Goal: Task Accomplishment & Management: Use online tool/utility

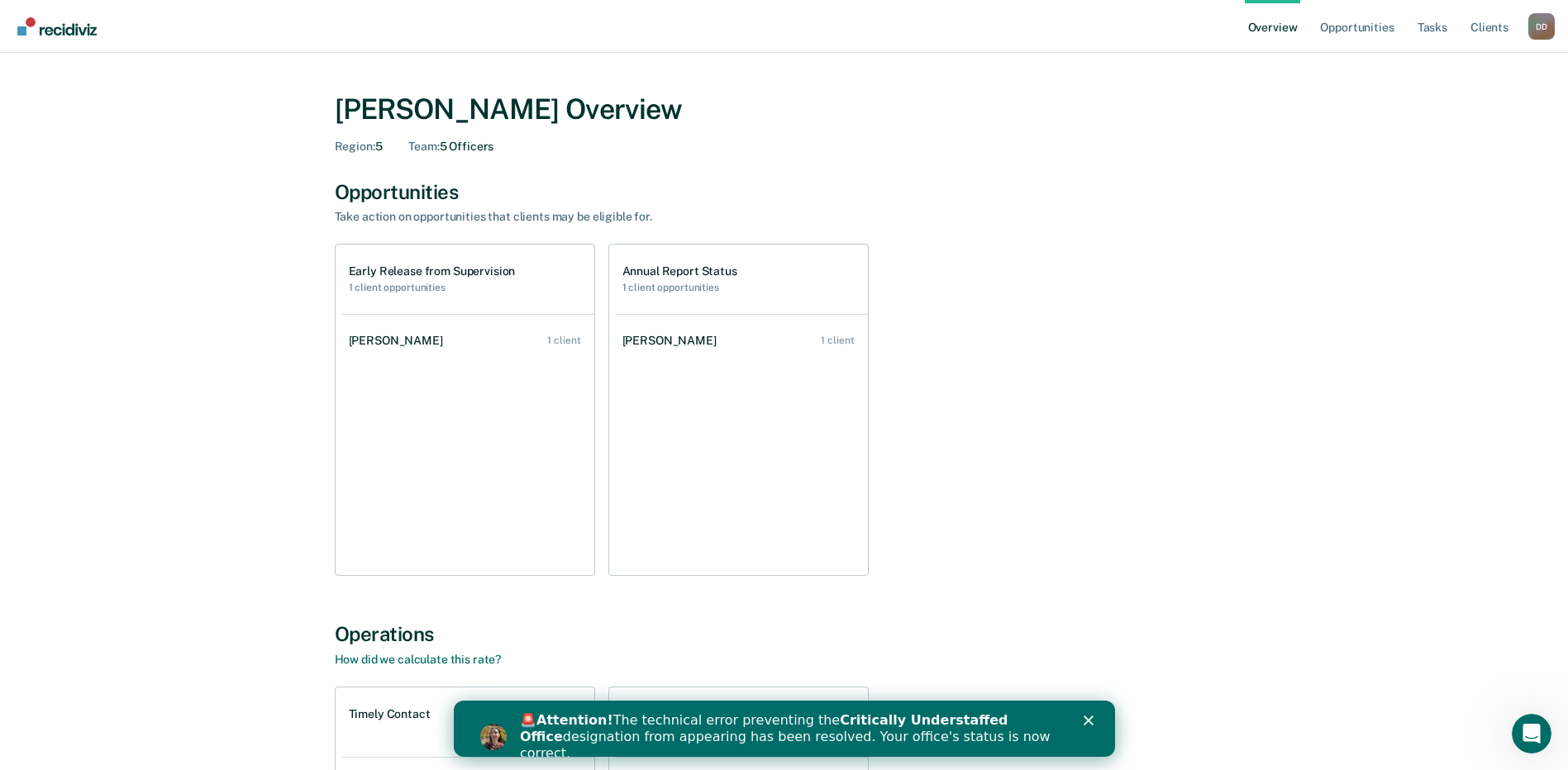
click at [1089, 714] on div "🚨 Attention! The technical error preventing the Critically Understaffed Office …" at bounding box center [784, 736] width 662 height 59
click at [1087, 723] on icon "Close" at bounding box center [1087, 721] width 10 height 10
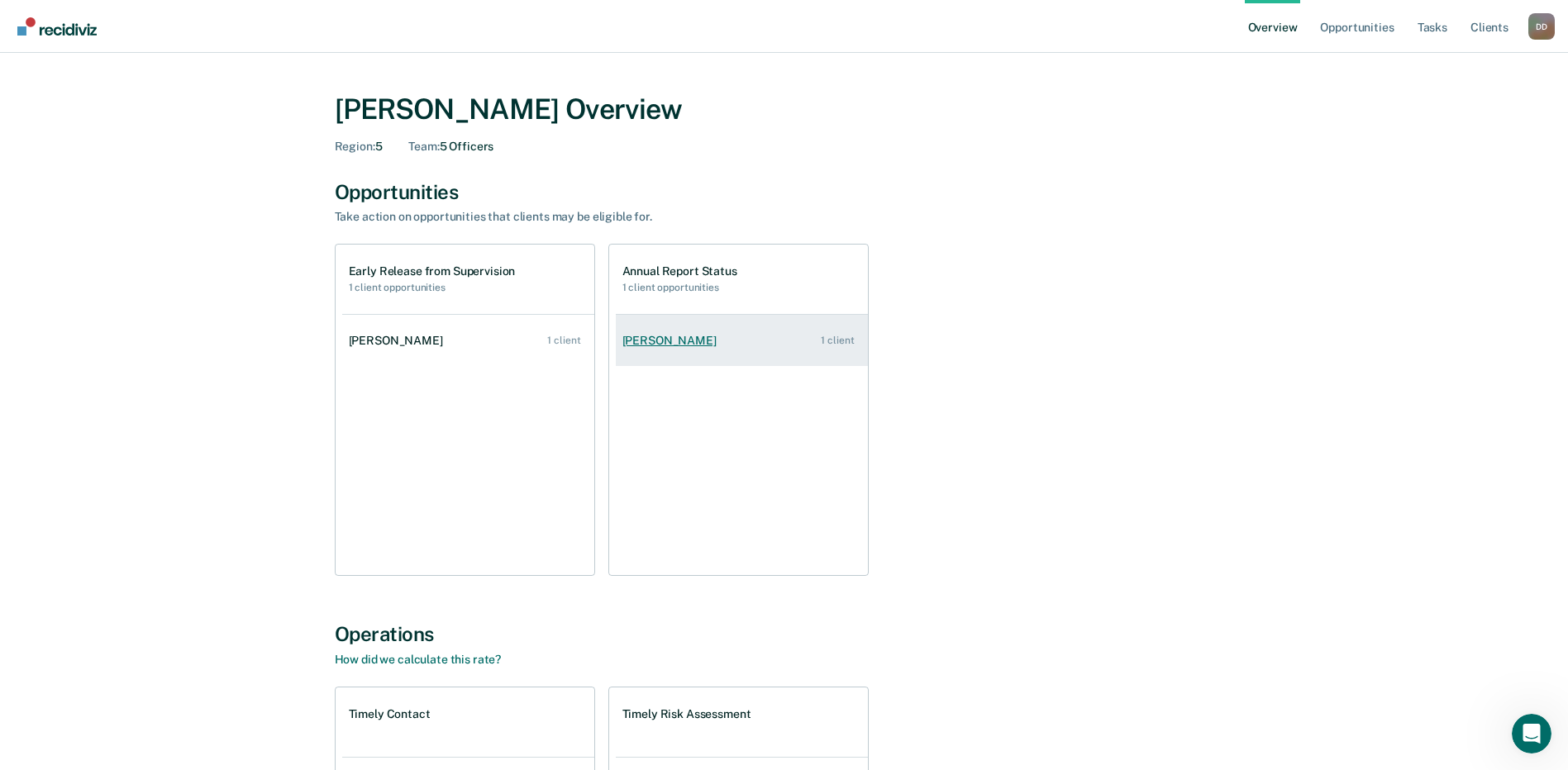
click at [656, 340] on div "[PERSON_NAME]" at bounding box center [672, 341] width 101 height 14
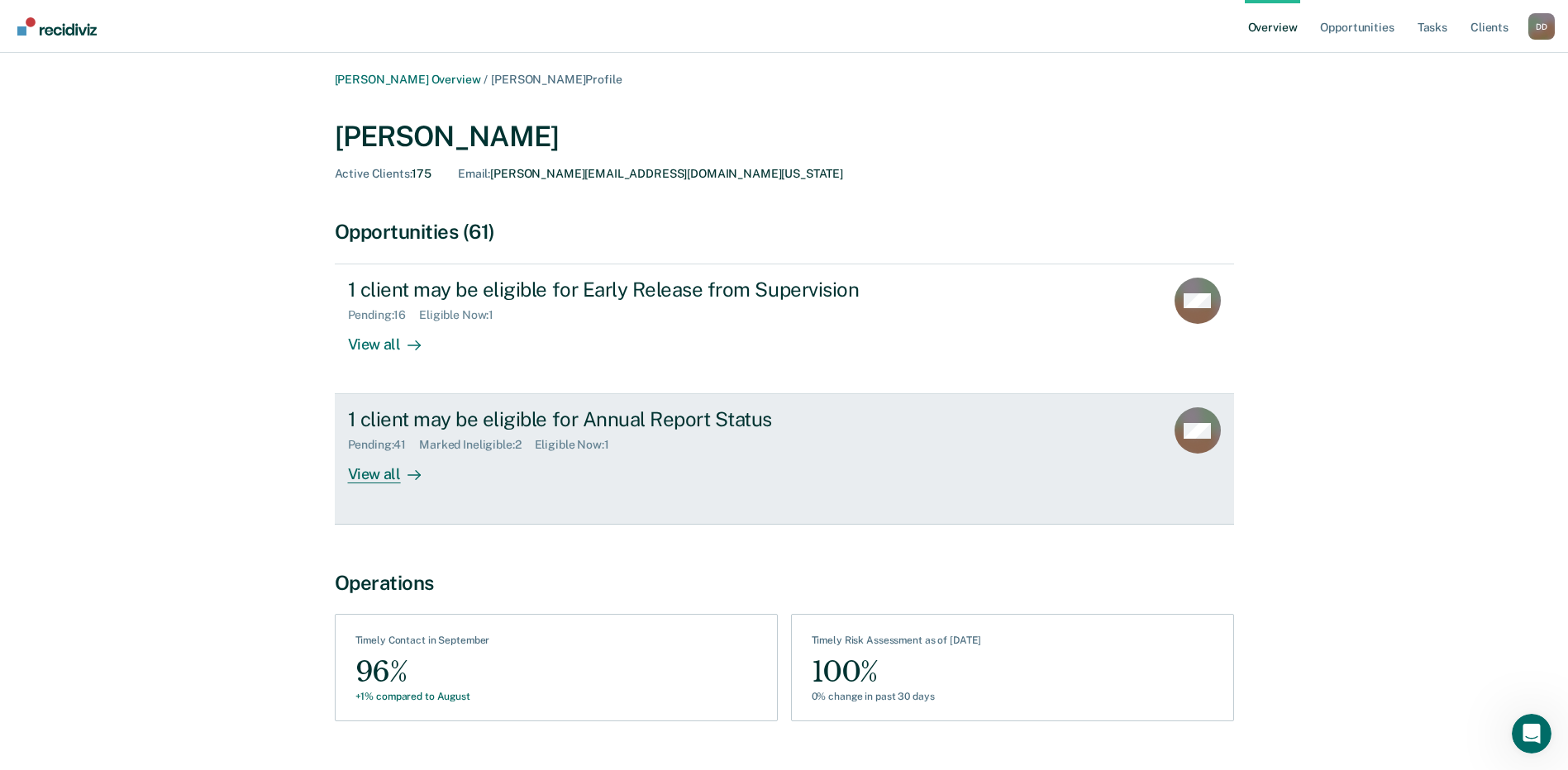
click at [380, 475] on div "View all" at bounding box center [394, 468] width 93 height 33
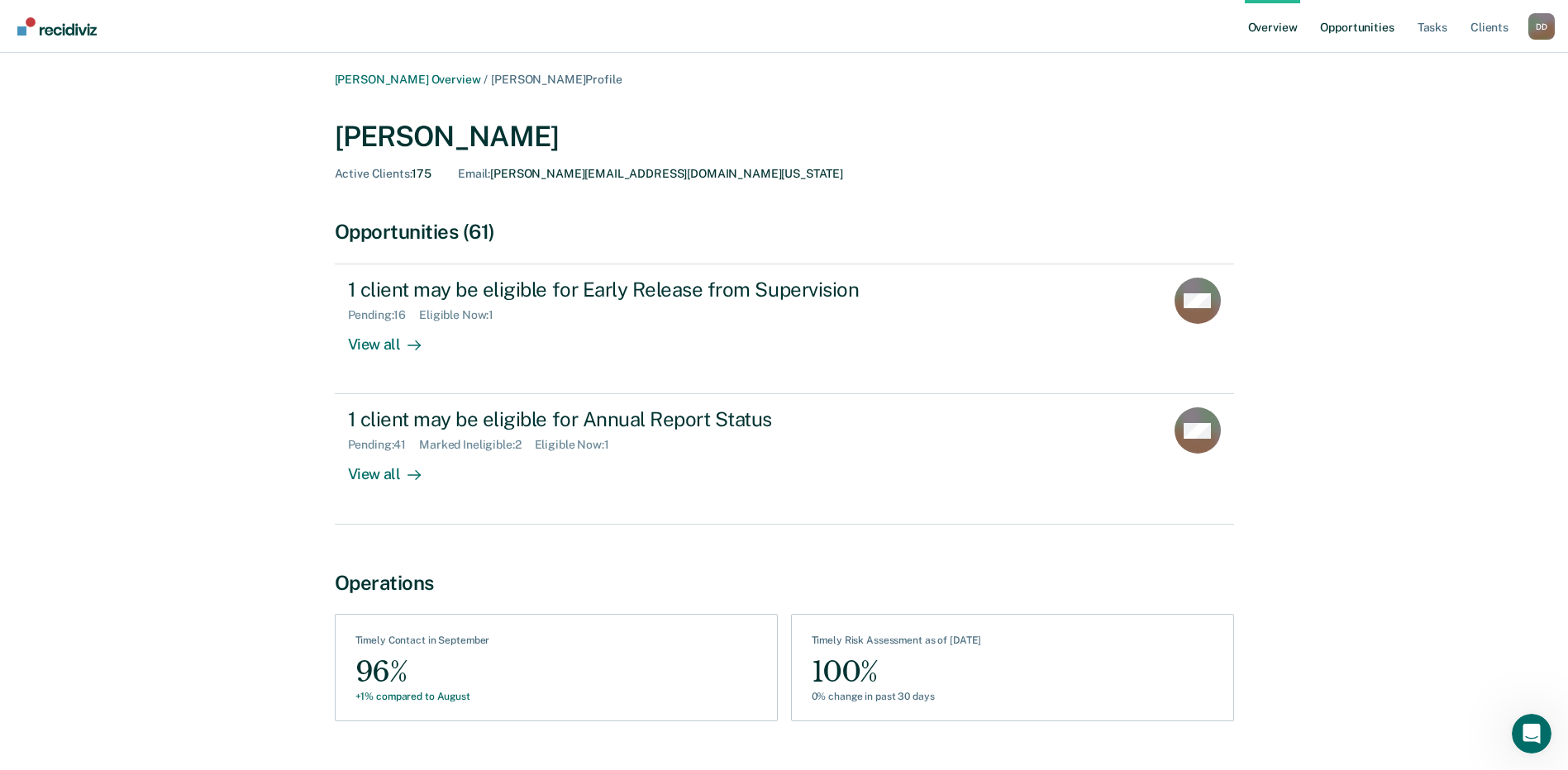
click at [1339, 34] on link "Opportunities" at bounding box center [1356, 27] width 80 height 53
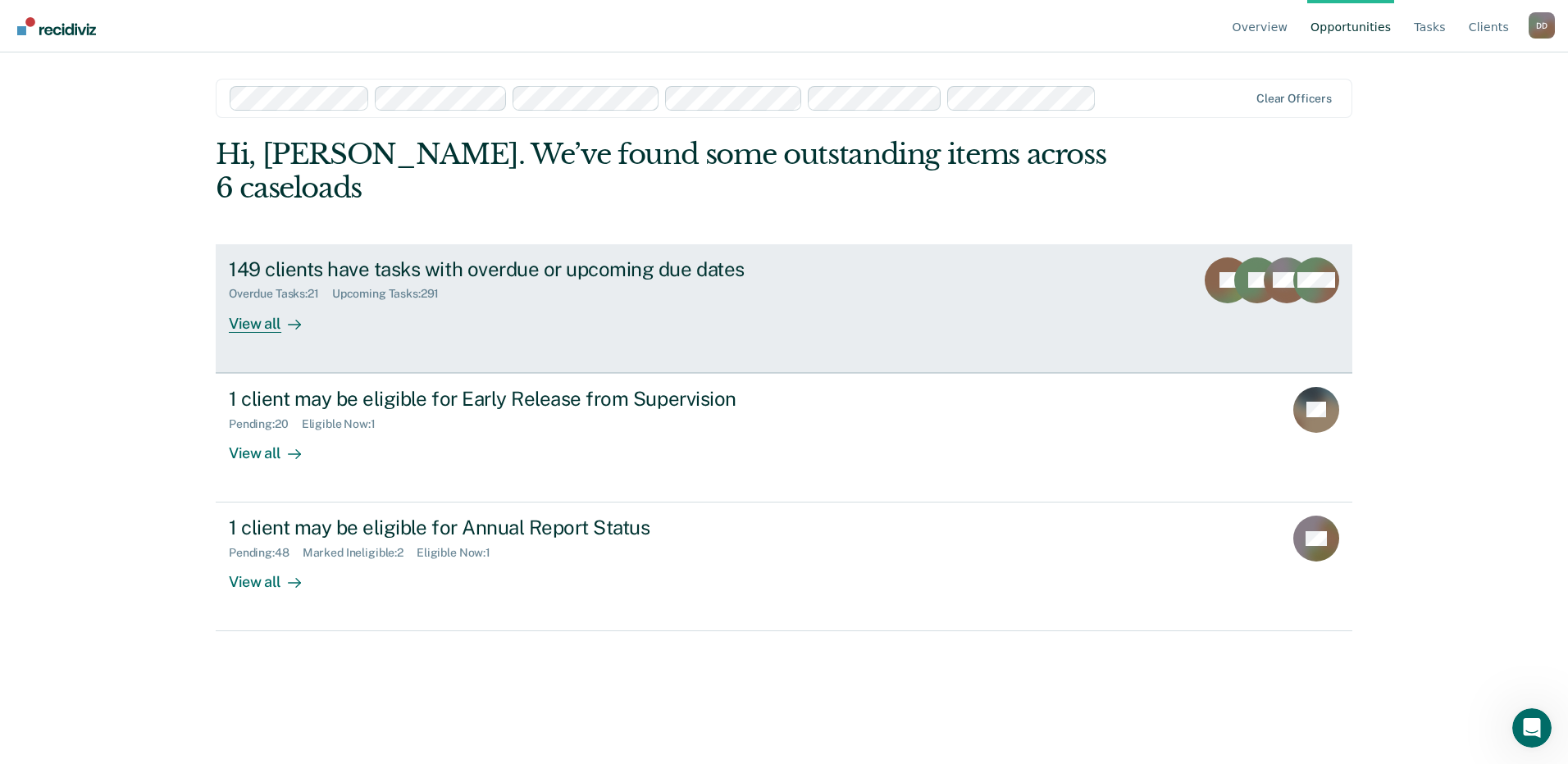
click at [251, 301] on div "View all" at bounding box center [275, 316] width 92 height 32
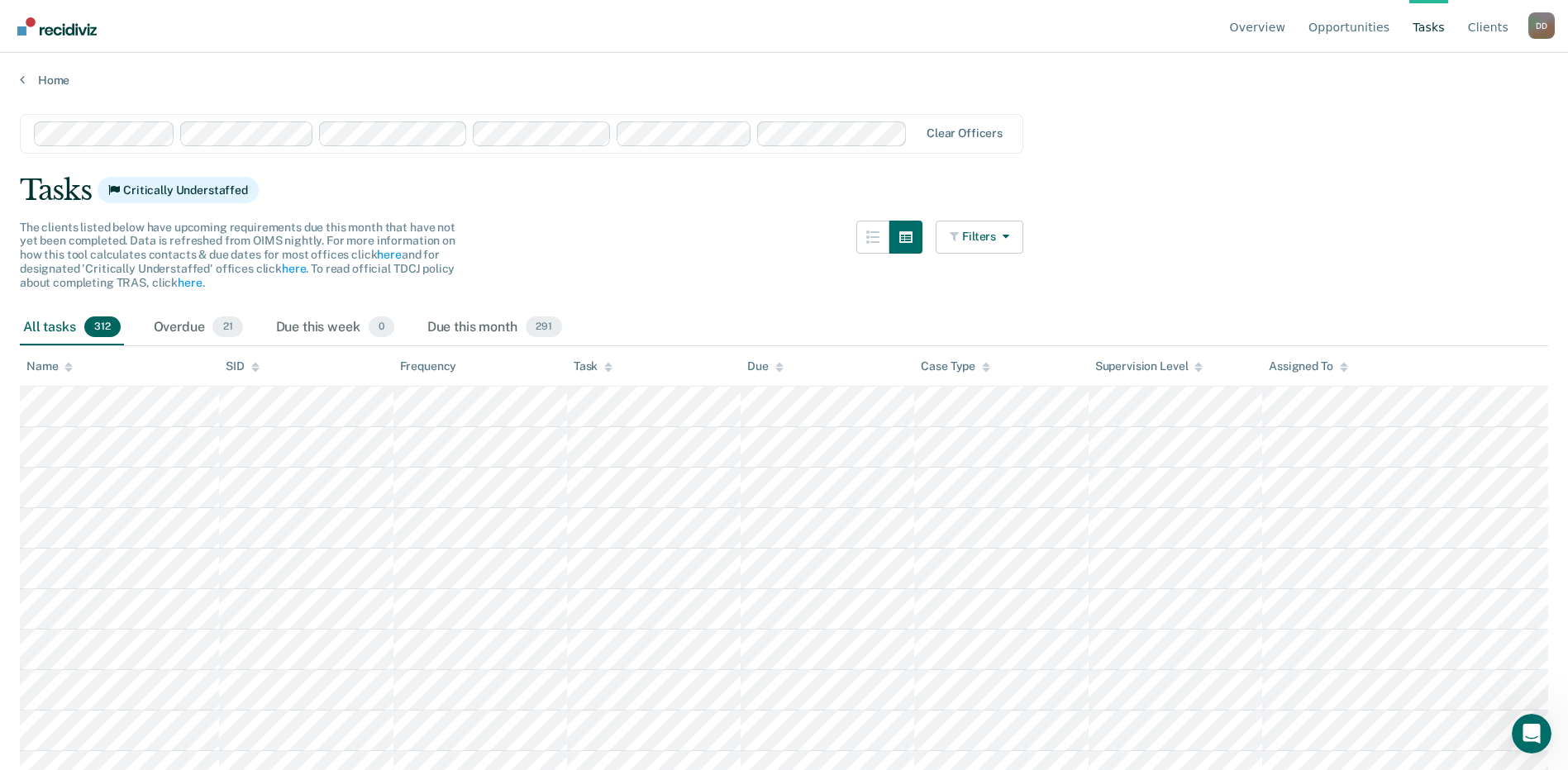
click at [66, 368] on icon at bounding box center [68, 369] width 8 height 4
click at [69, 364] on icon at bounding box center [68, 364] width 8 height 4
click at [68, 365] on icon at bounding box center [68, 364] width 8 height 4
click at [69, 371] on icon at bounding box center [68, 369] width 8 height 4
click at [1278, 32] on link "Overview" at bounding box center [1258, 27] width 63 height 53
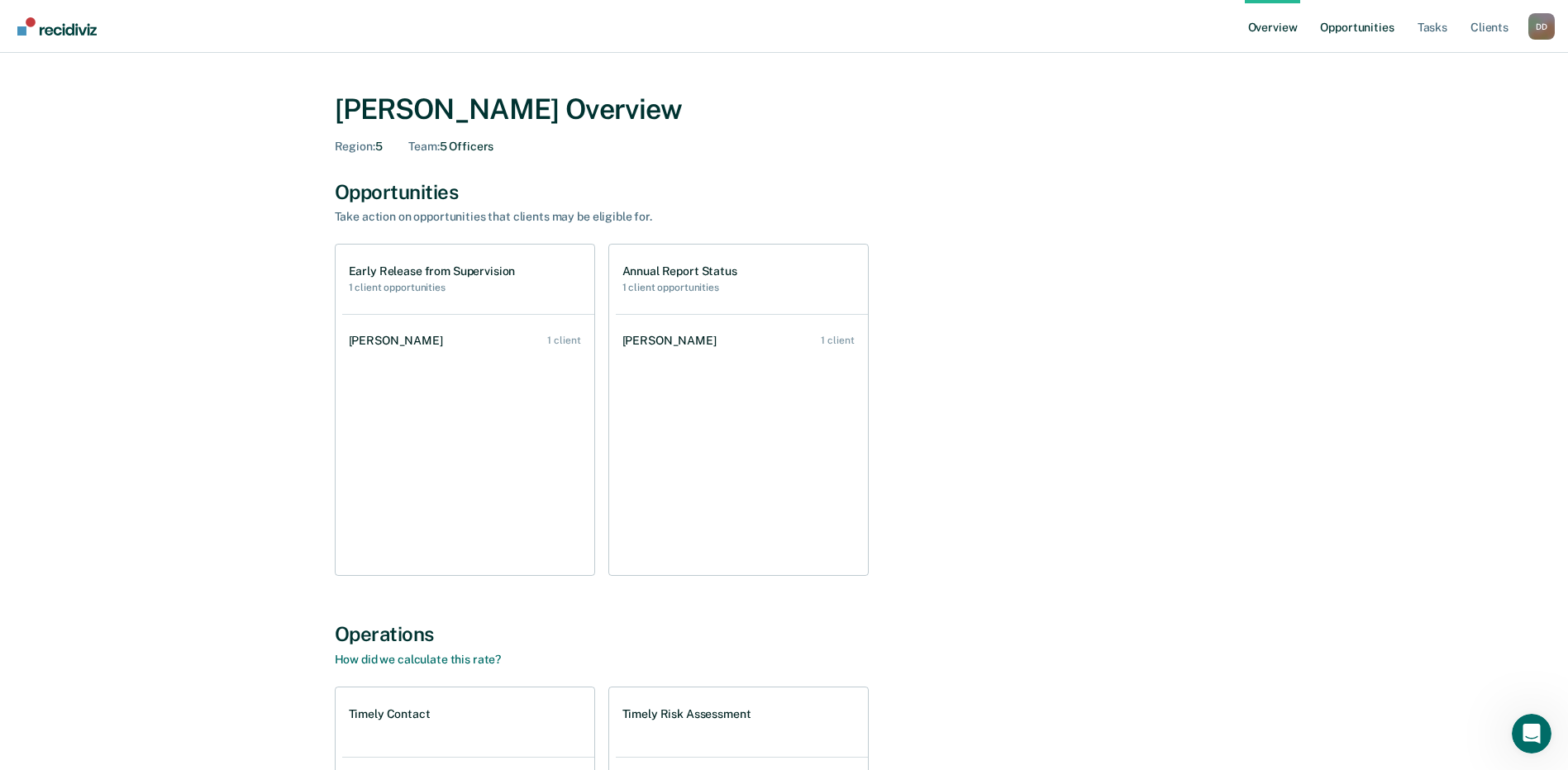
click at [1336, 22] on link "Opportunities" at bounding box center [1356, 27] width 80 height 53
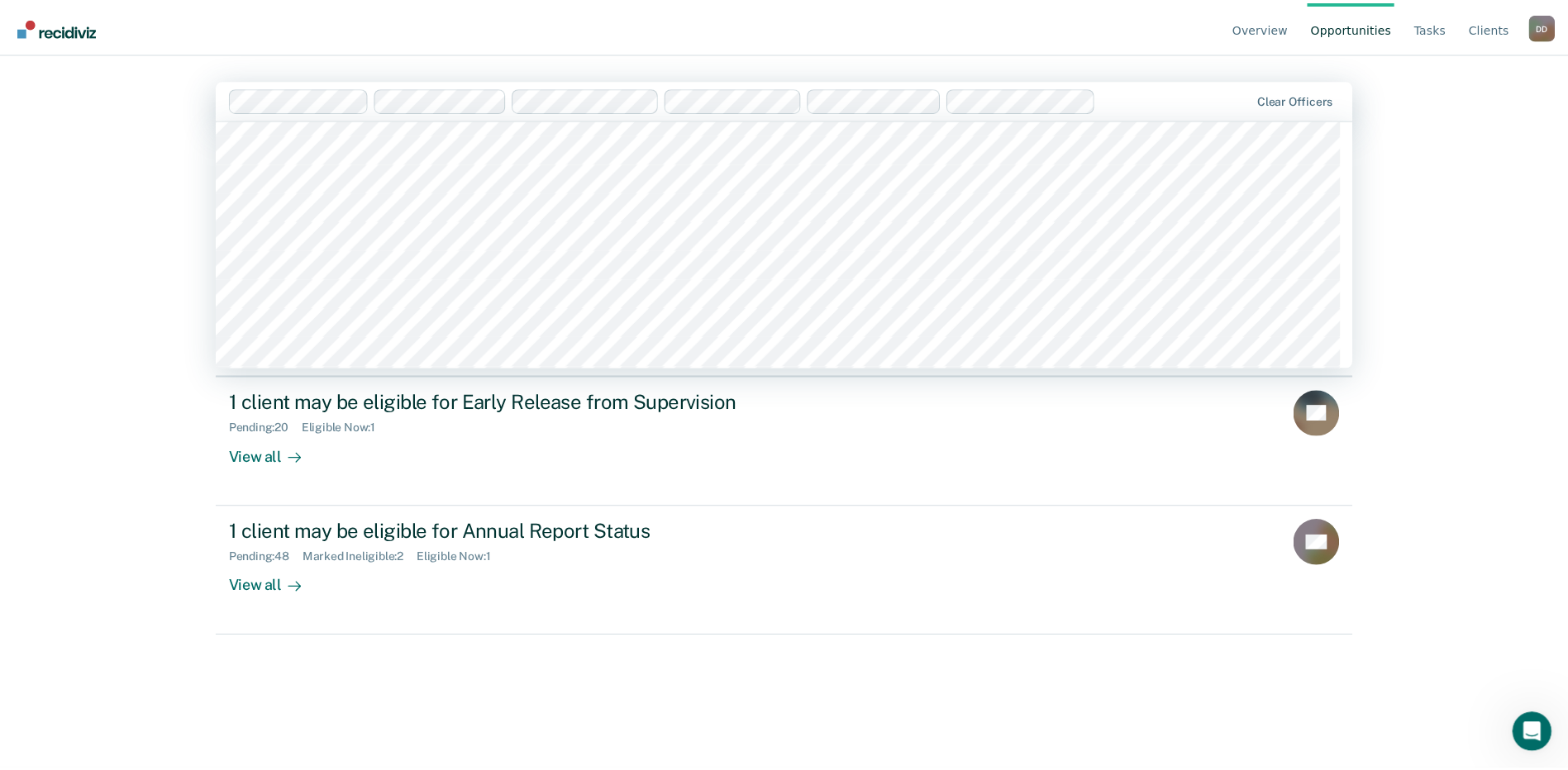
scroll to position [909, 0]
click at [143, 328] on div "Overview Opportunities Tasks Client s [PERSON_NAME] D D Profile How it works Lo…" at bounding box center [790, 385] width 1580 height 770
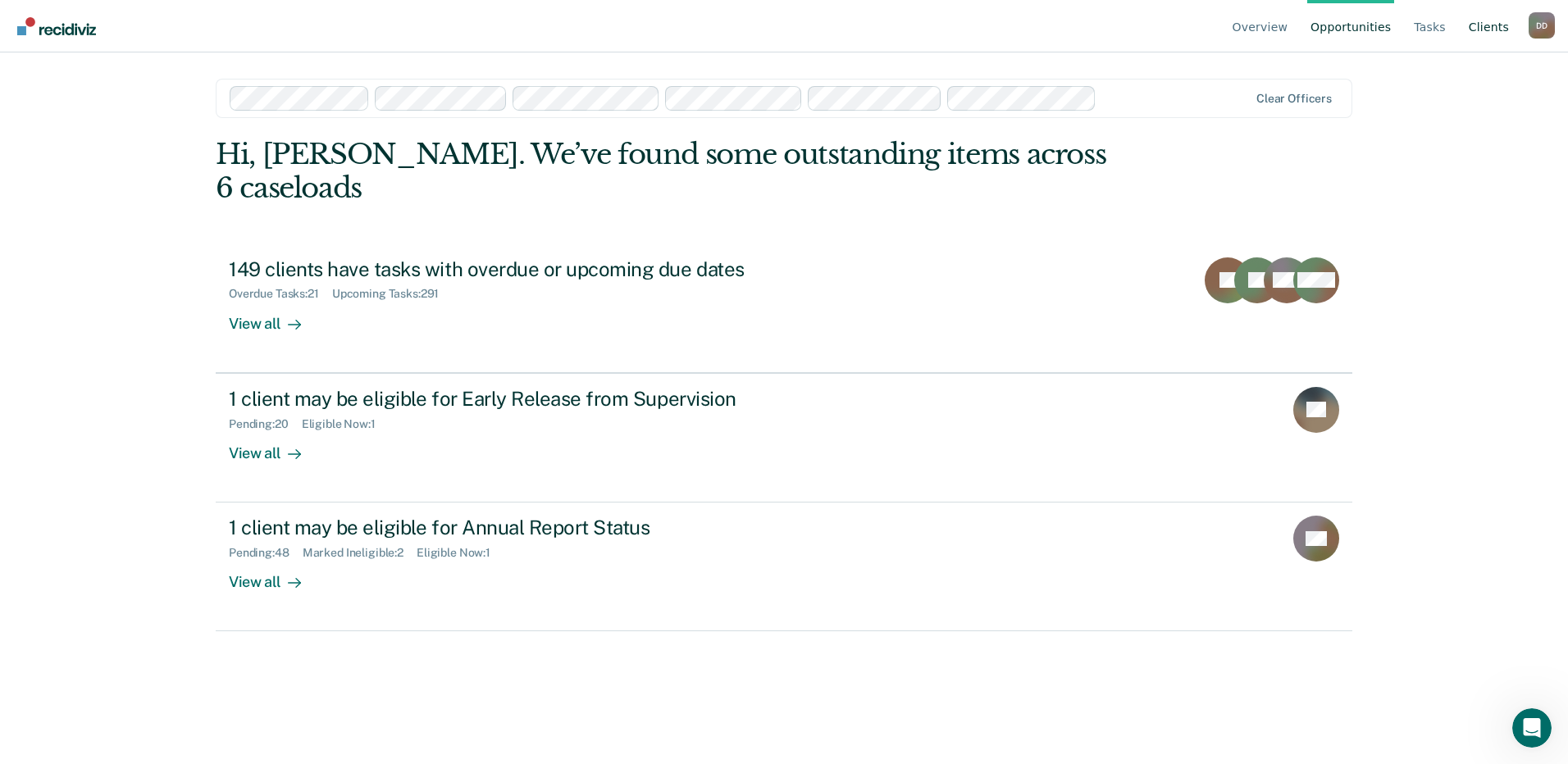
click at [1496, 31] on link "Client s" at bounding box center [1490, 26] width 47 height 53
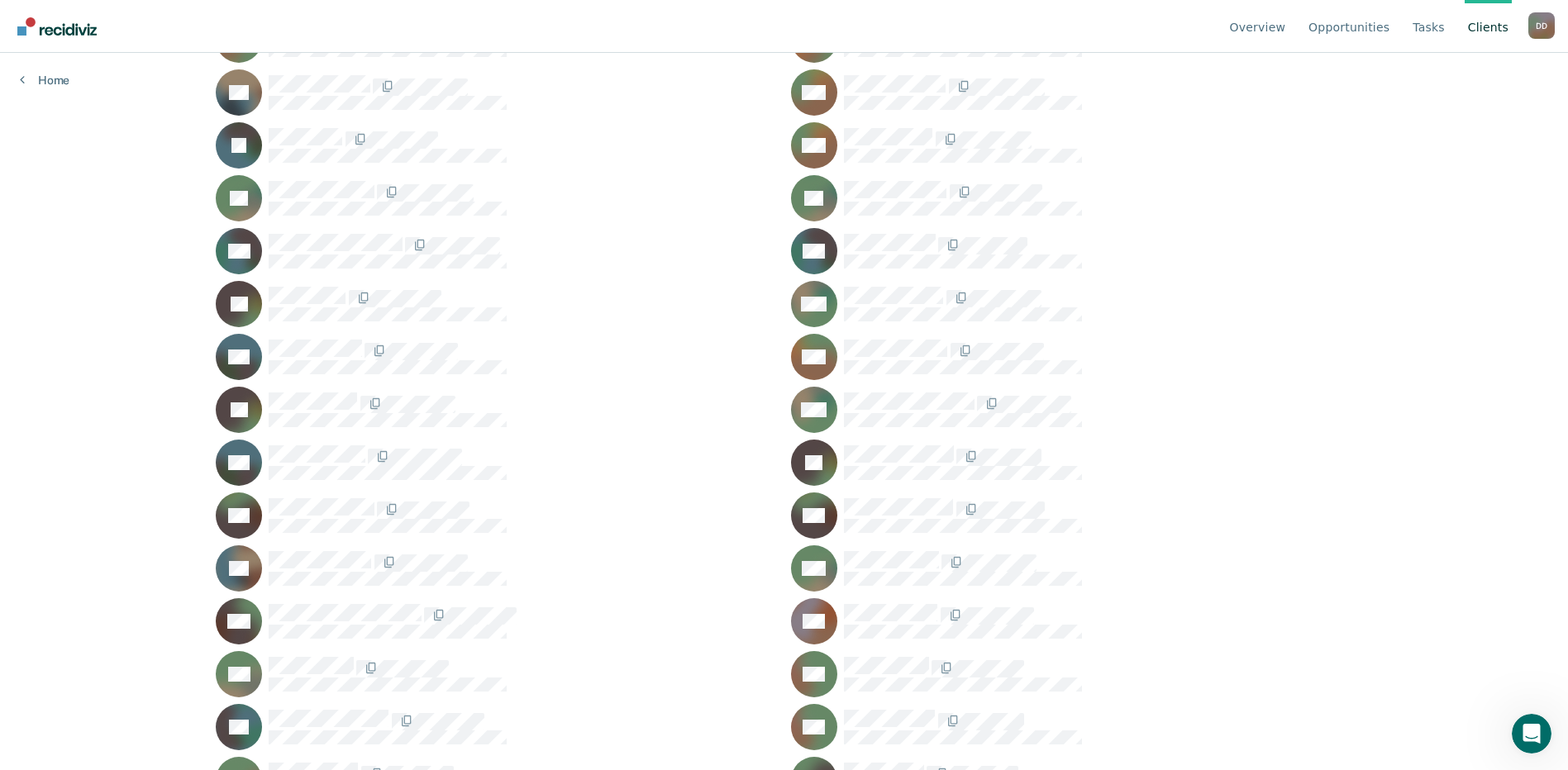
scroll to position [3966, 0]
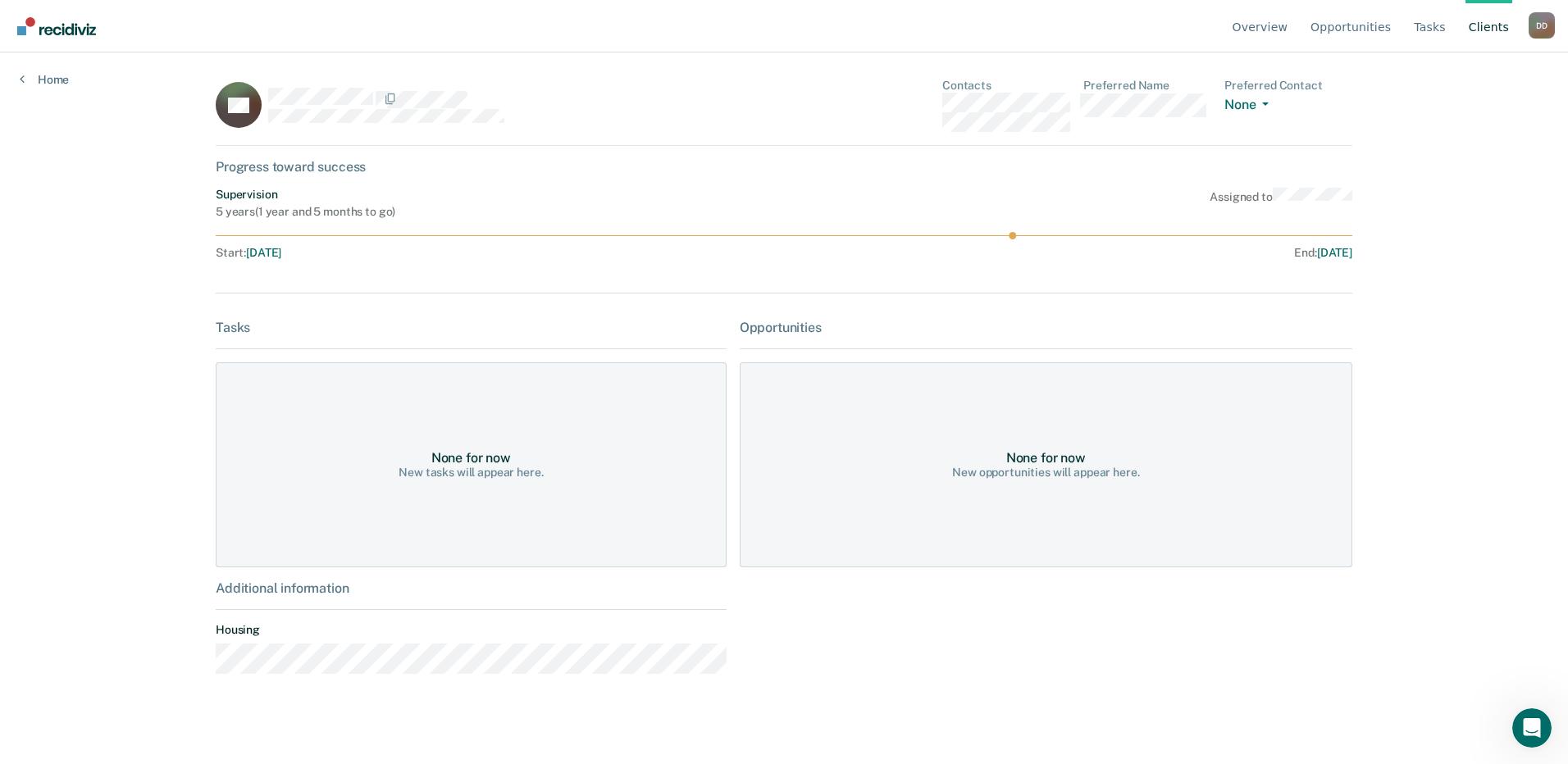
drag, startPoint x: 265, startPoint y: 103, endPoint x: 383, endPoint y: 126, distance: 120.2
click at [378, 131] on div "BG" at bounding box center [470, 105] width 511 height 53
drag, startPoint x: 475, startPoint y: 126, endPoint x: 547, endPoint y: 127, distance: 72.0
click at [478, 127] on div "BG" at bounding box center [470, 105] width 511 height 53
click at [34, 80] on link "Home" at bounding box center [44, 79] width 49 height 15
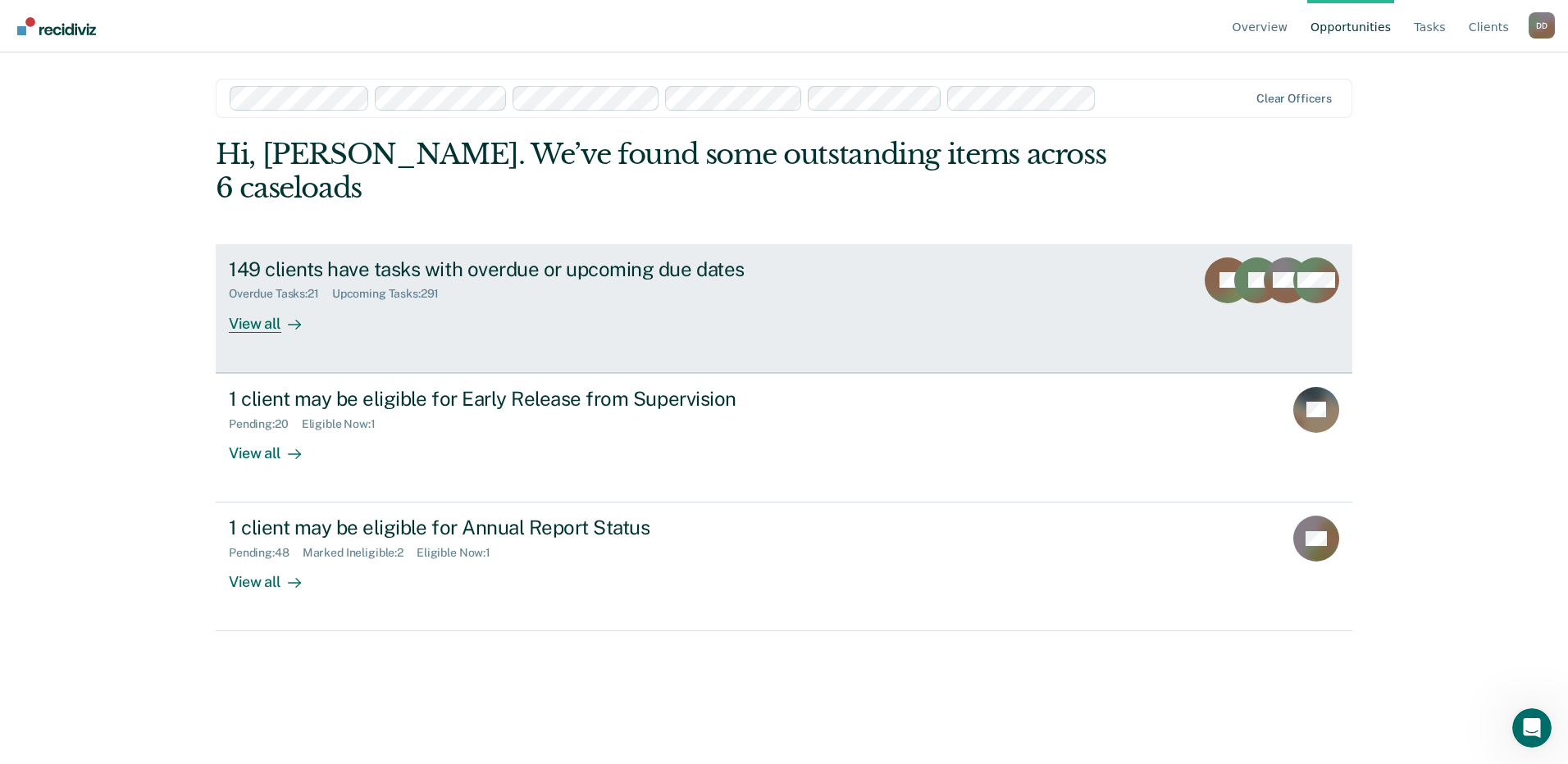
click at [246, 301] on div "View all" at bounding box center [275, 316] width 92 height 32
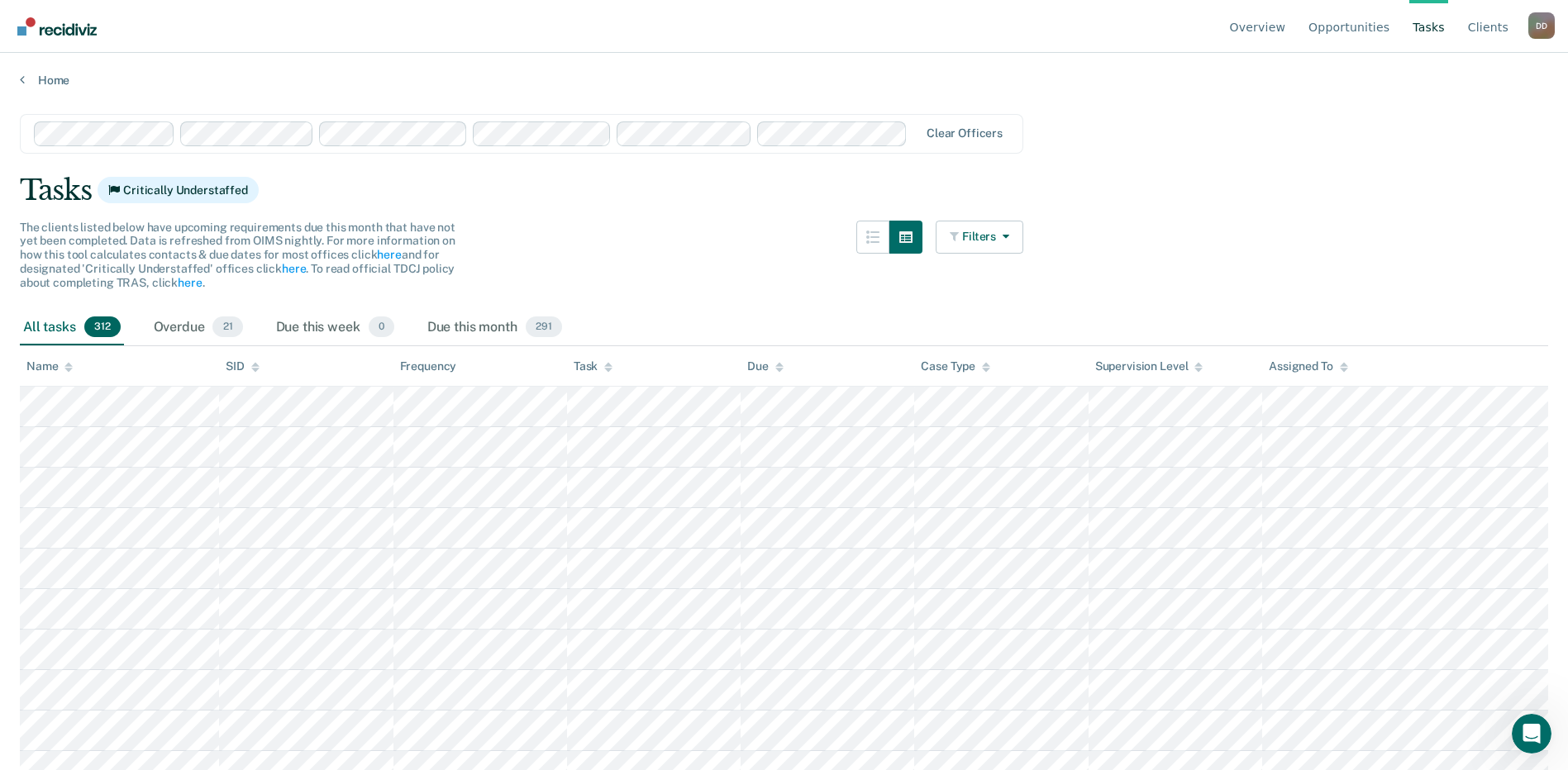
click at [65, 367] on icon at bounding box center [68, 369] width 8 height 4
click at [1355, 25] on link "Opportunities" at bounding box center [1349, 27] width 88 height 53
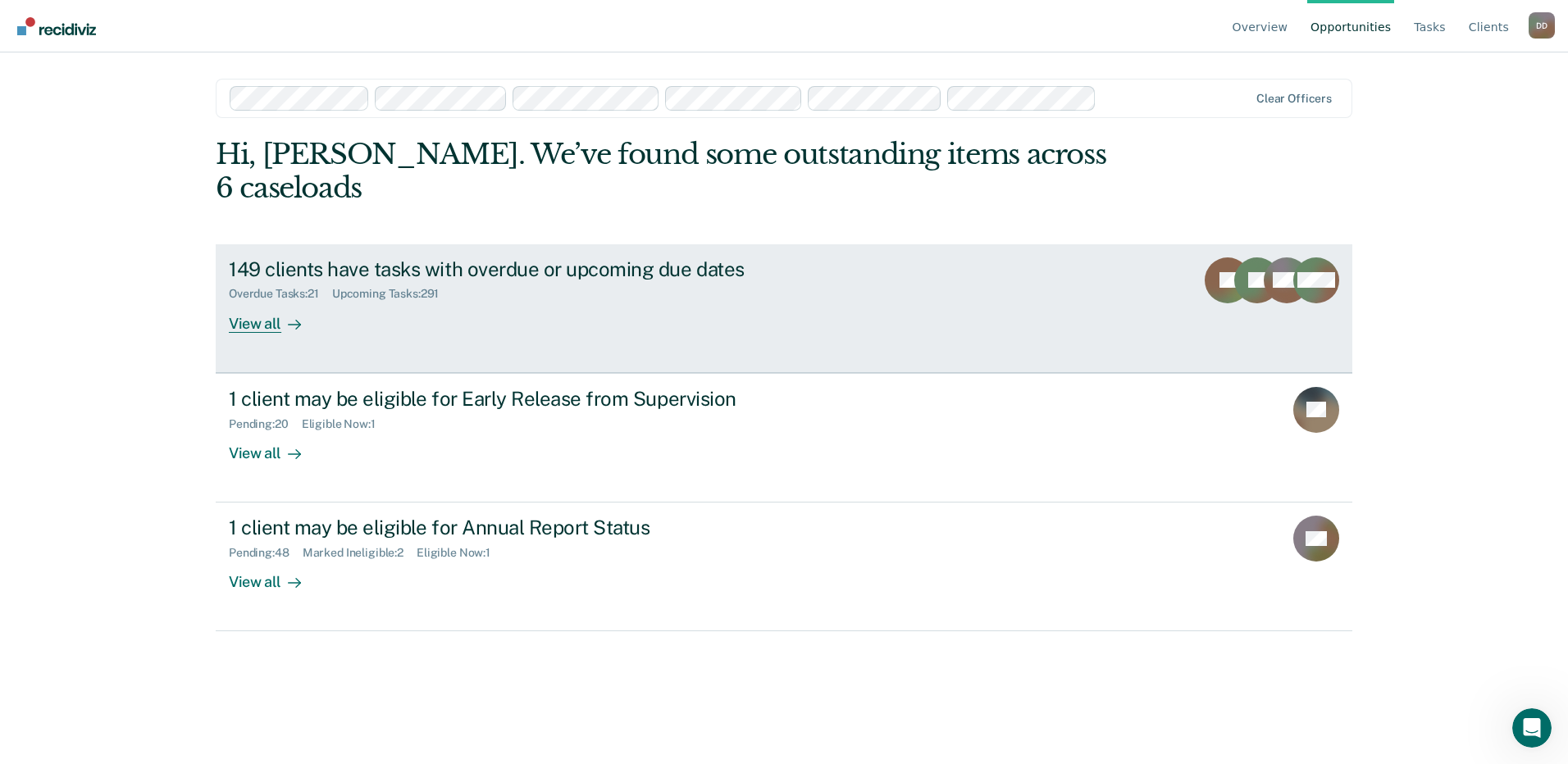
click at [251, 301] on div "View all" at bounding box center [275, 316] width 92 height 32
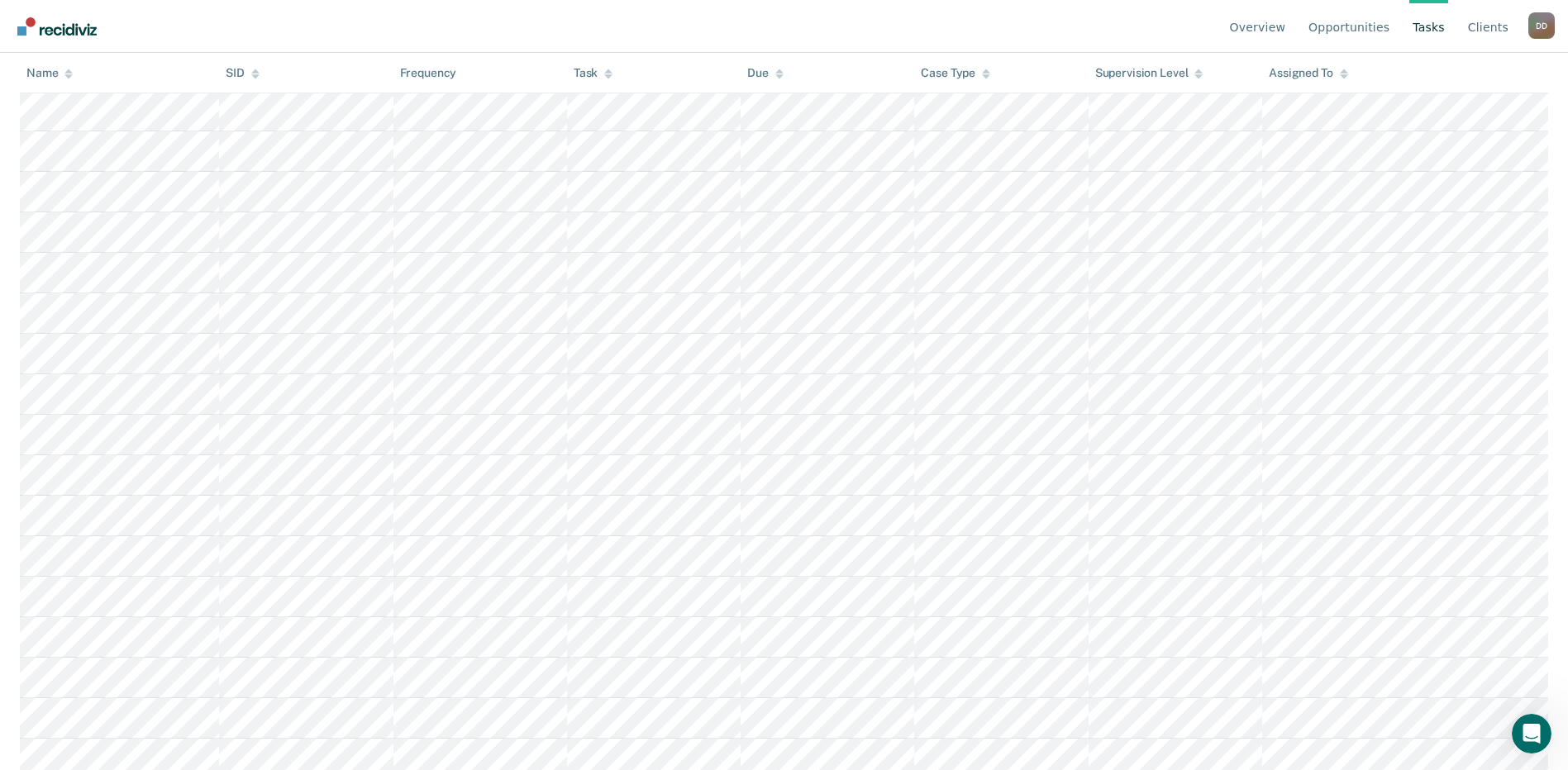
scroll to position [2479, 0]
click at [1344, 73] on icon at bounding box center [1344, 73] width 8 height 11
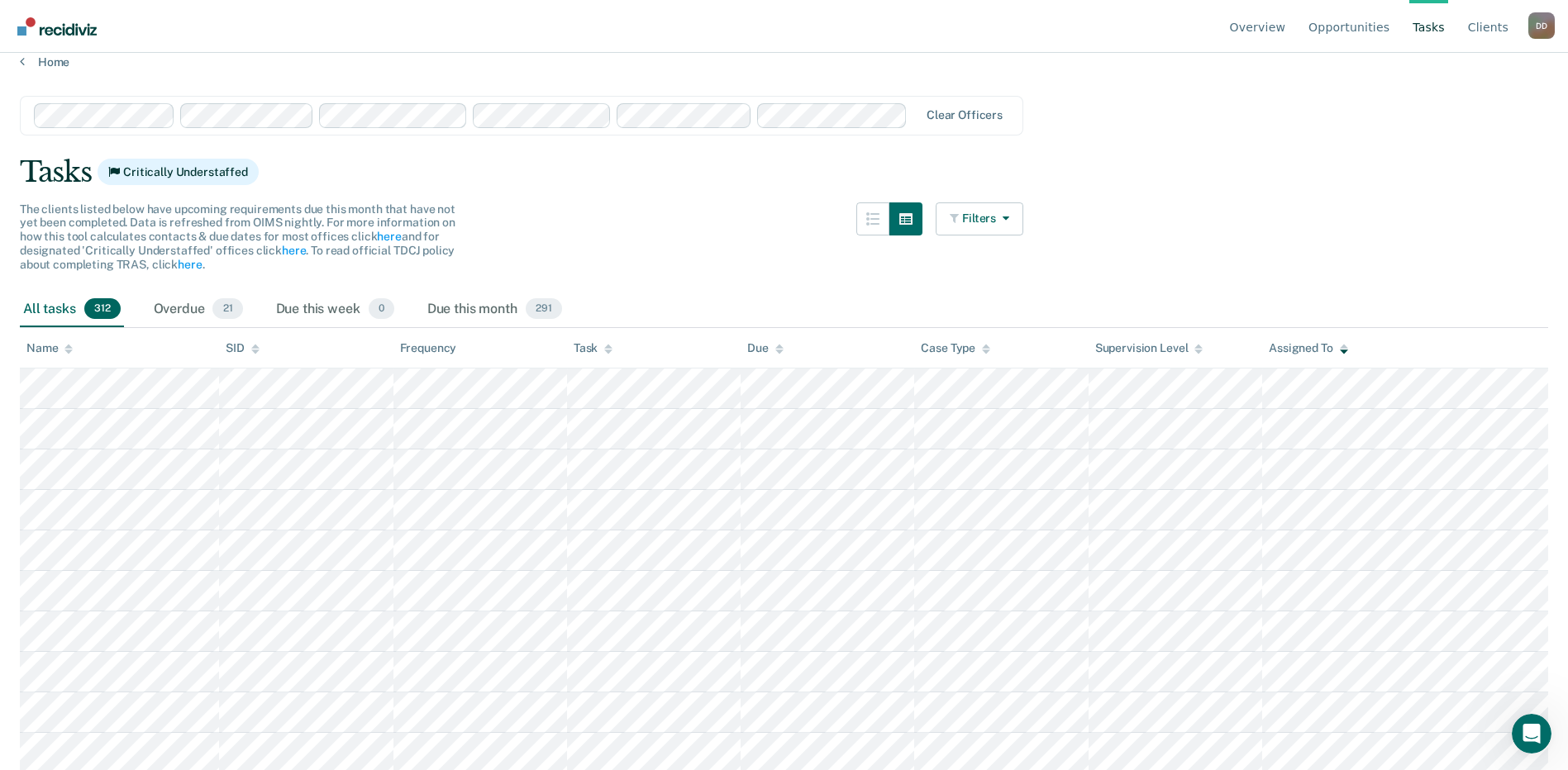
scroll to position [0, 0]
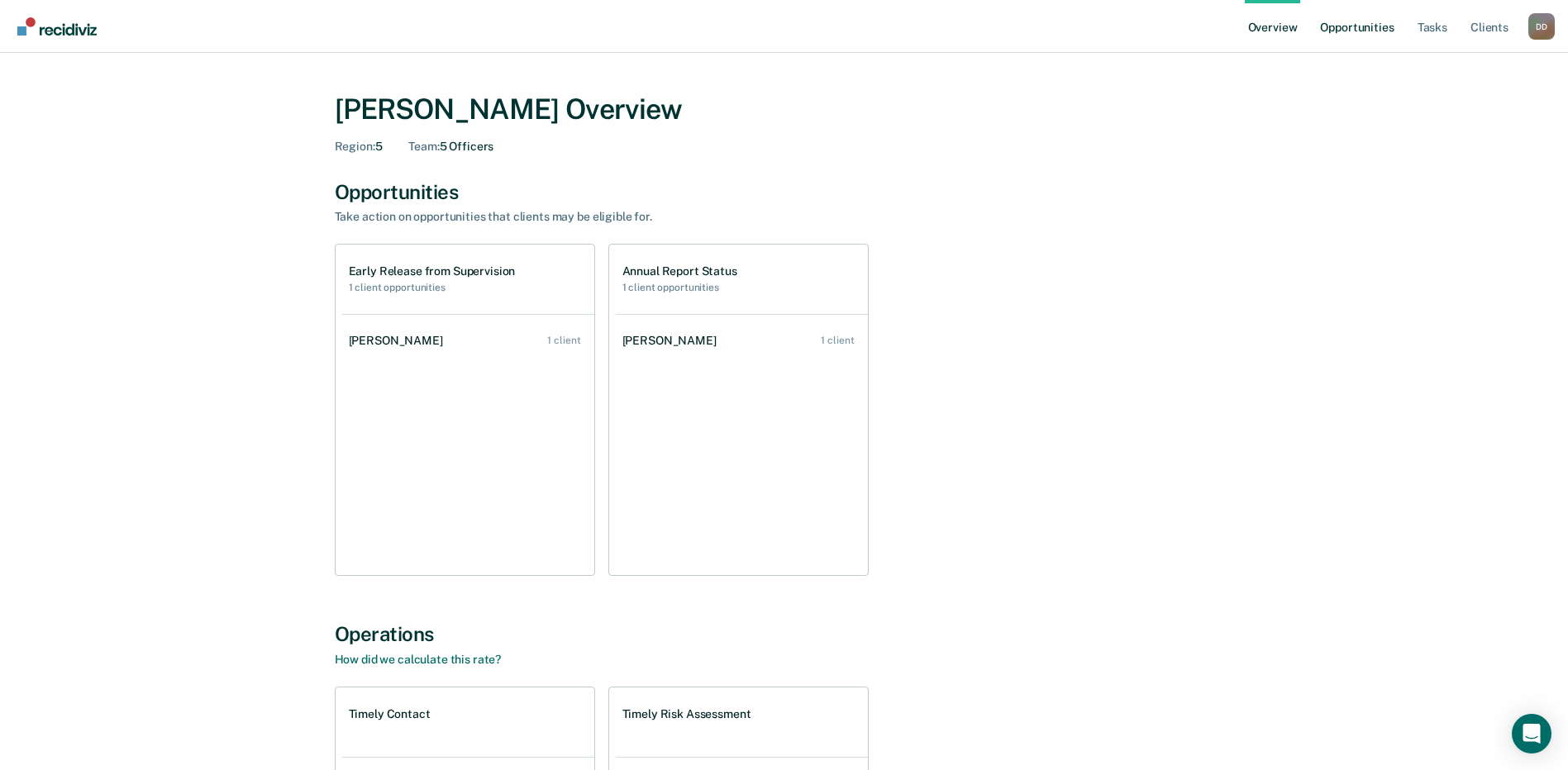
click at [1380, 31] on link "Opportunities" at bounding box center [1356, 27] width 80 height 53
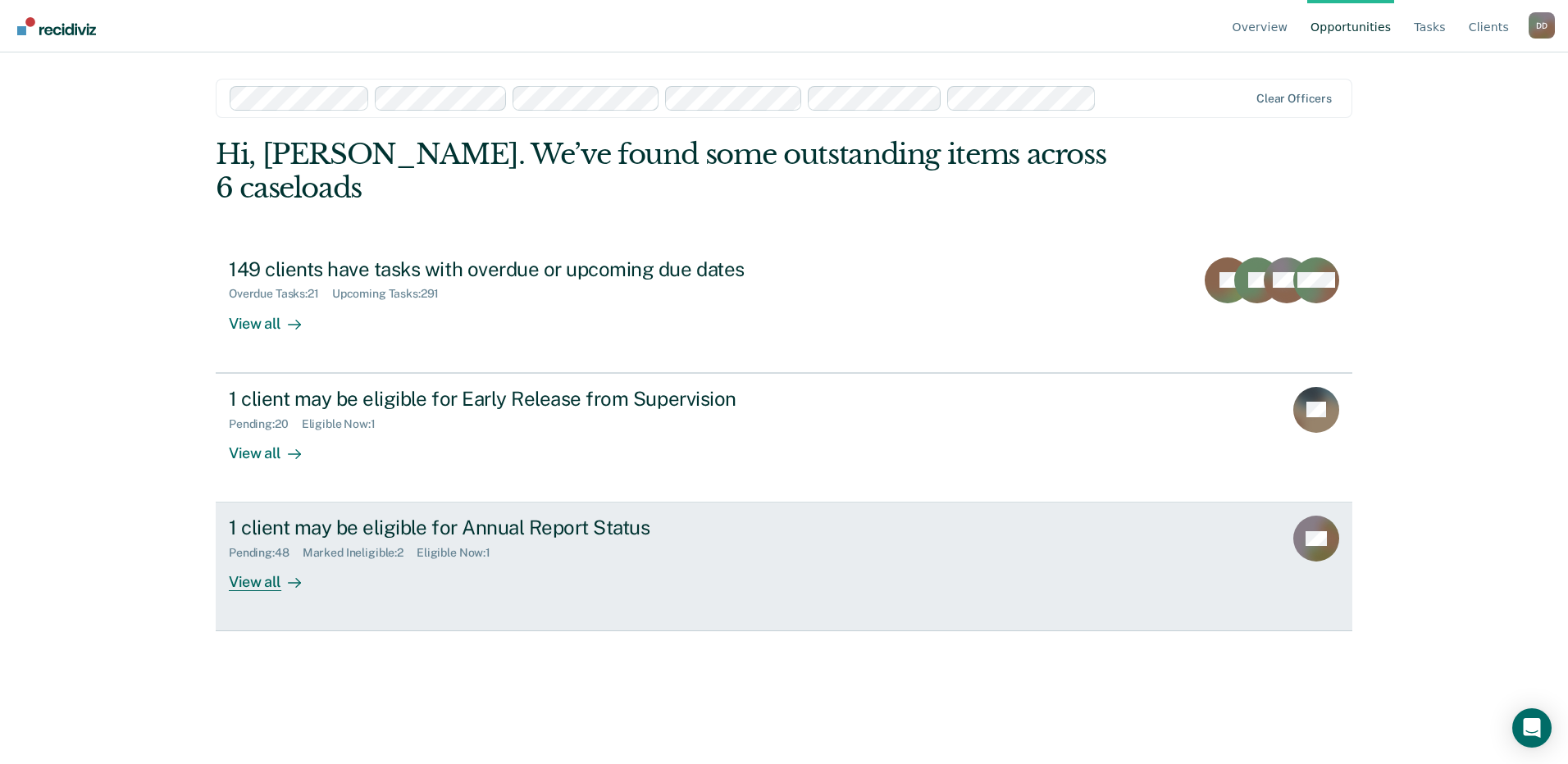
click at [265, 560] on div "View all" at bounding box center [275, 576] width 92 height 32
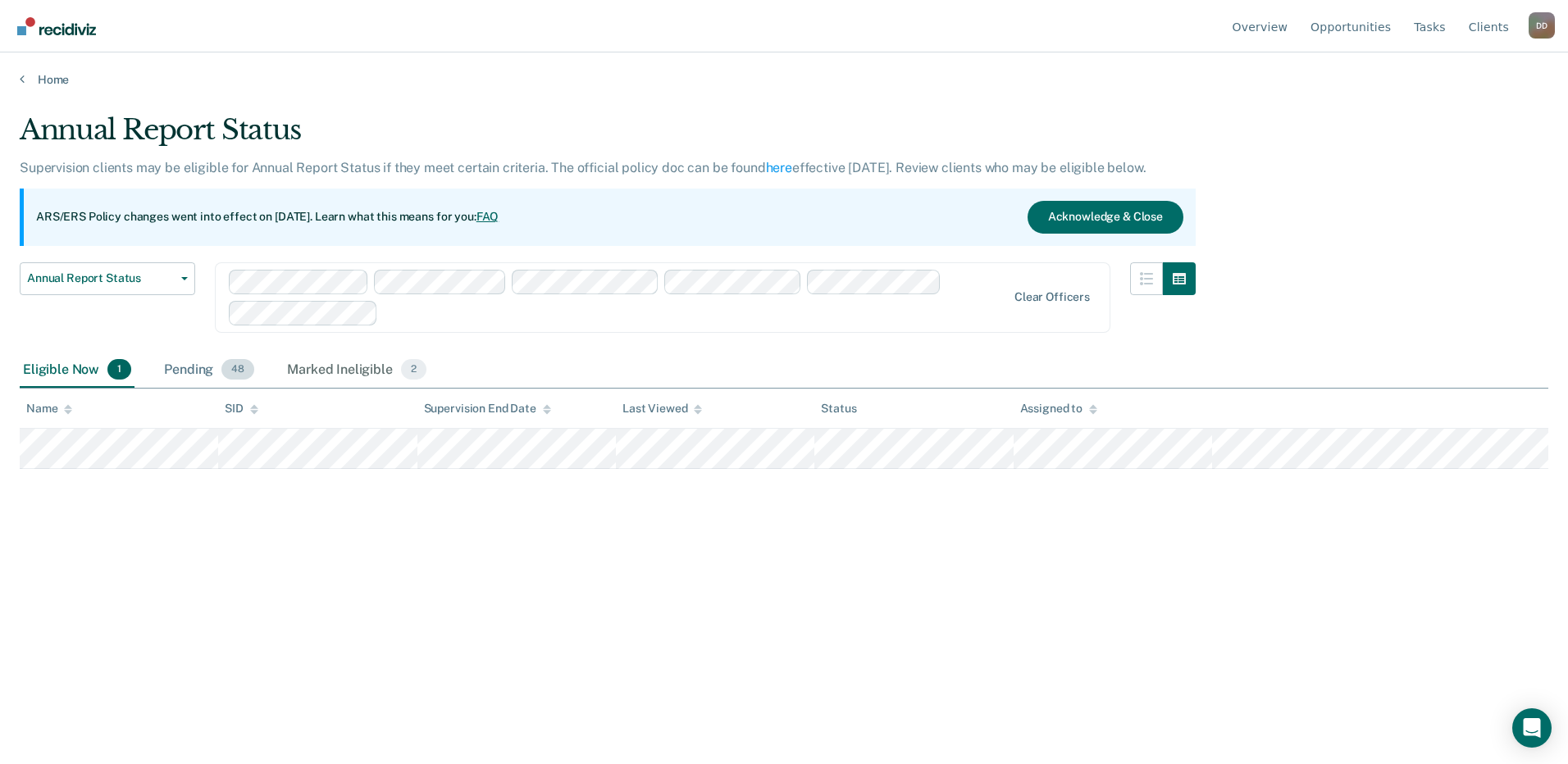
click at [194, 364] on div "Pending 48" at bounding box center [209, 370] width 97 height 36
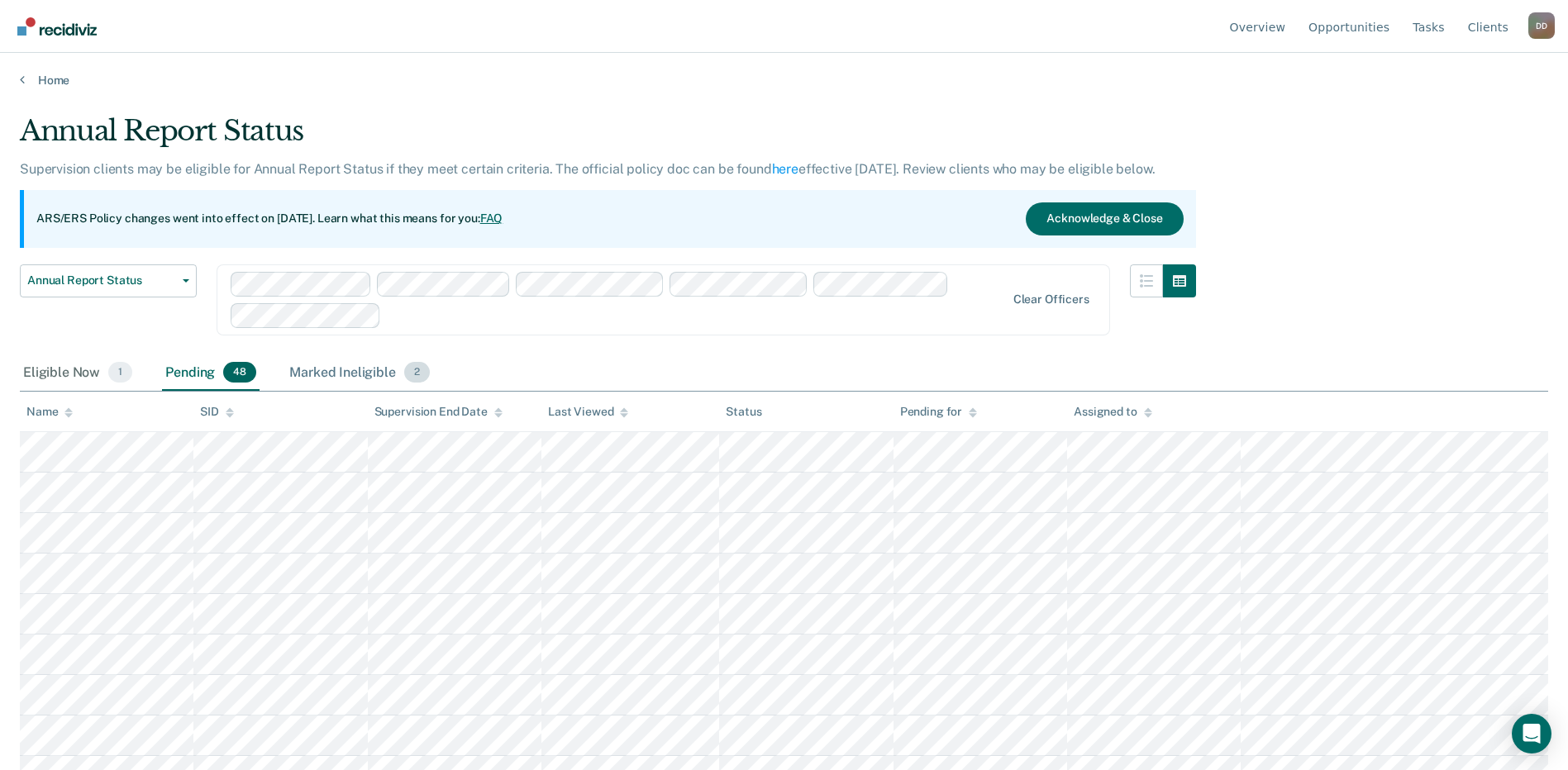
click at [348, 369] on div "Marked Ineligible 2" at bounding box center [359, 373] width 147 height 37
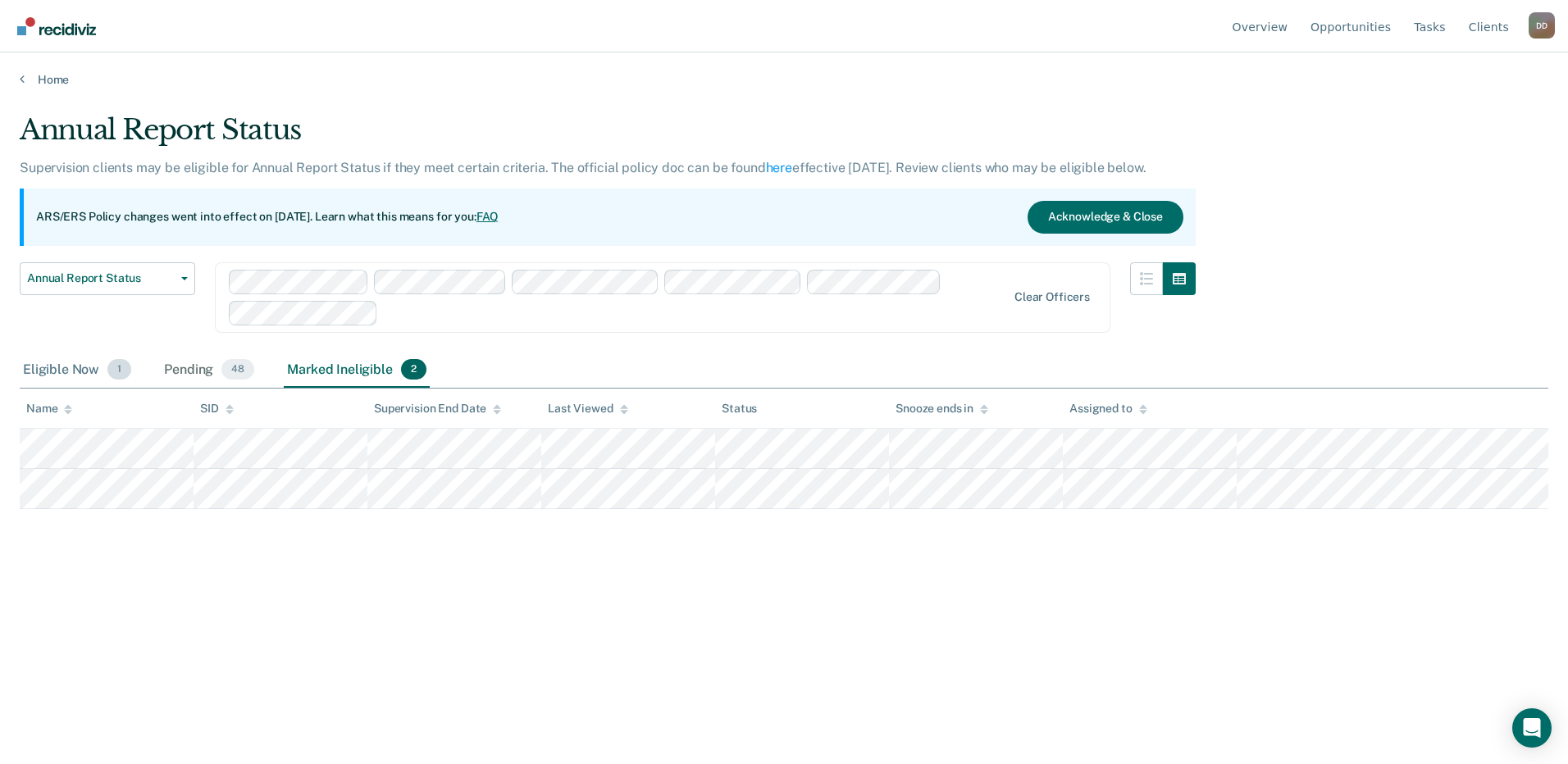
click at [72, 375] on div "Eligible Now 1" at bounding box center [76, 370] width 115 height 36
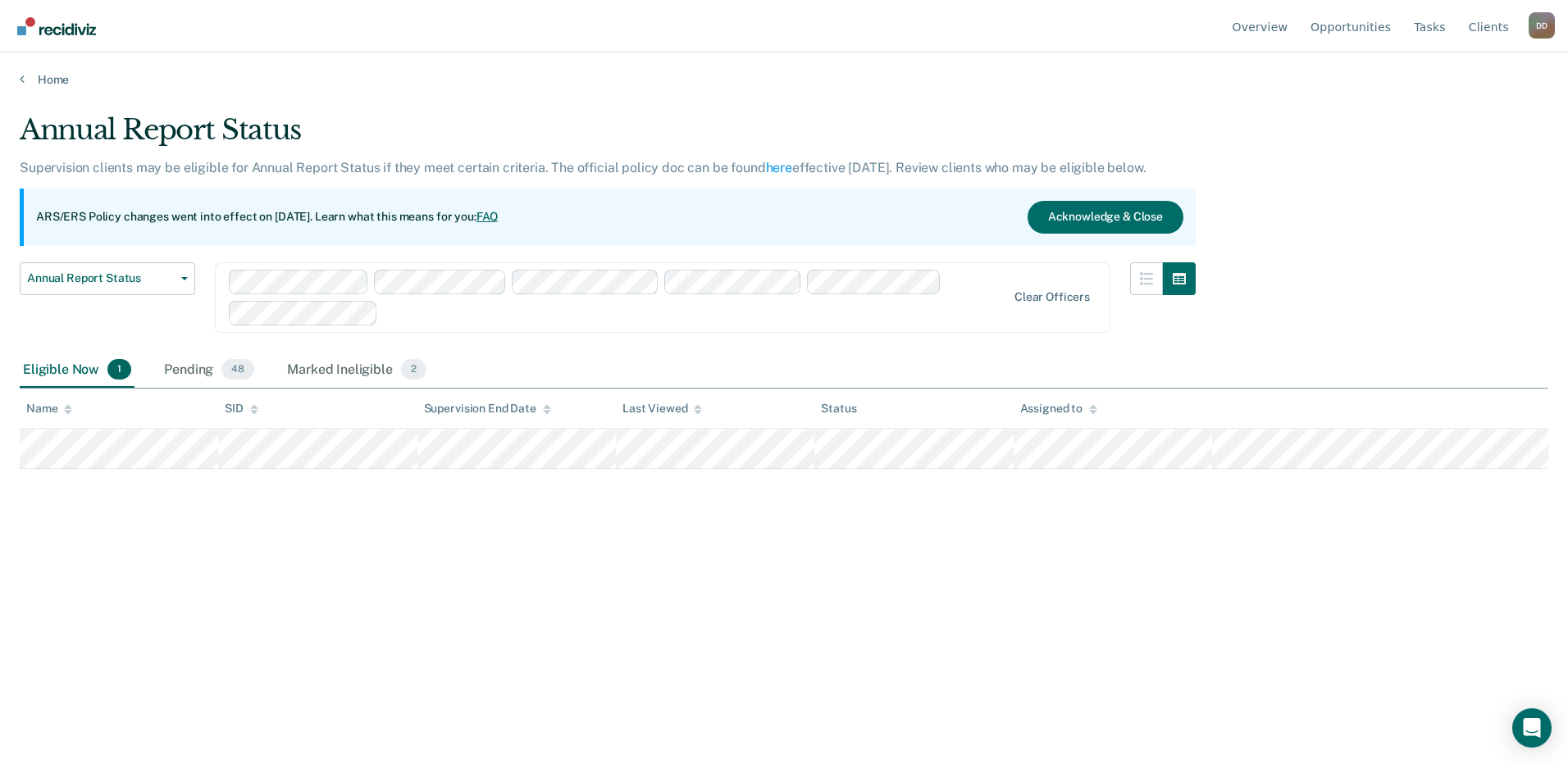
click at [182, 368] on div "Pending 48" at bounding box center [209, 370] width 97 height 36
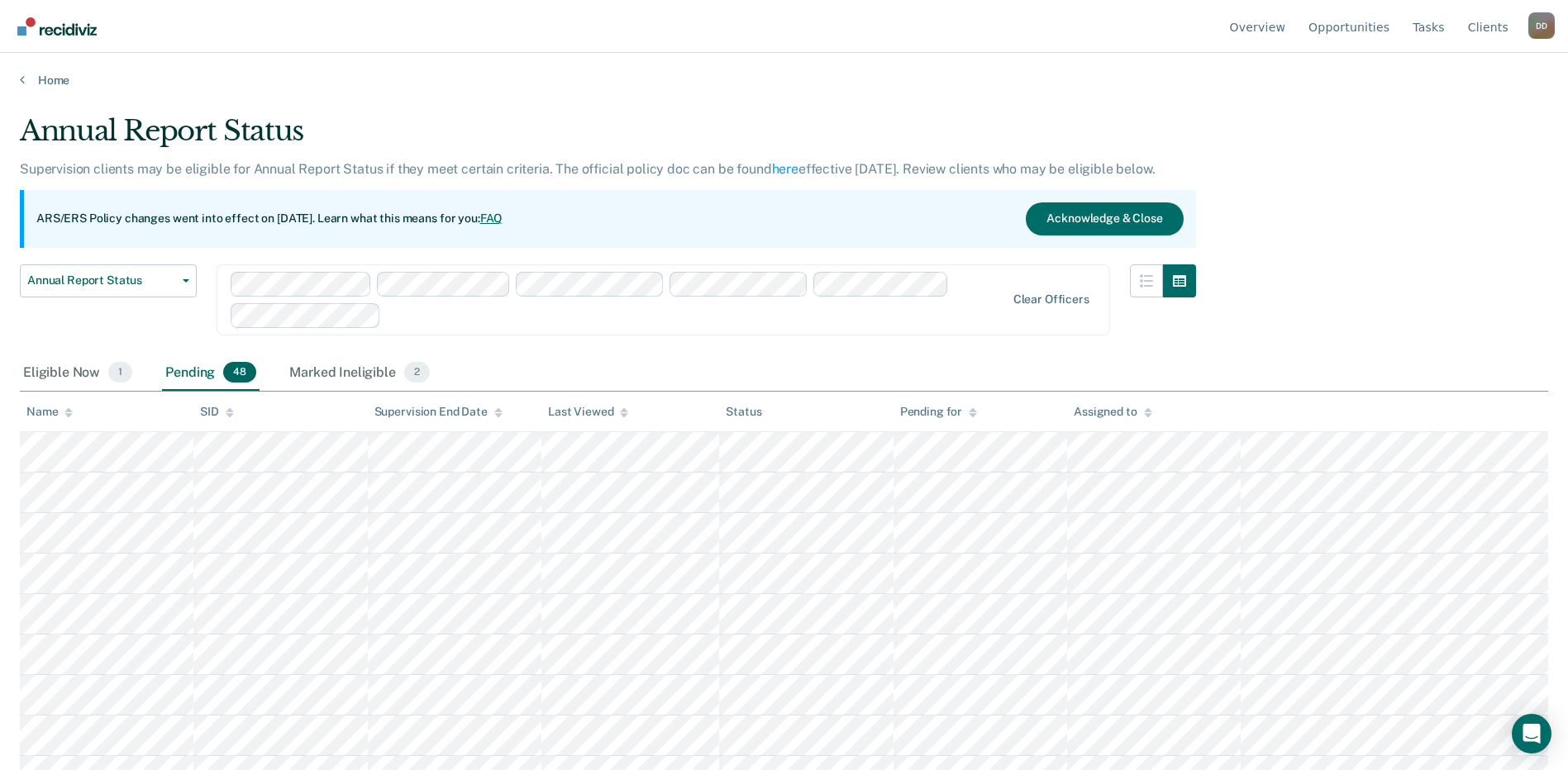
click at [69, 415] on icon at bounding box center [68, 415] width 8 height 4
click at [1490, 32] on link "Client s" at bounding box center [1488, 27] width 47 height 53
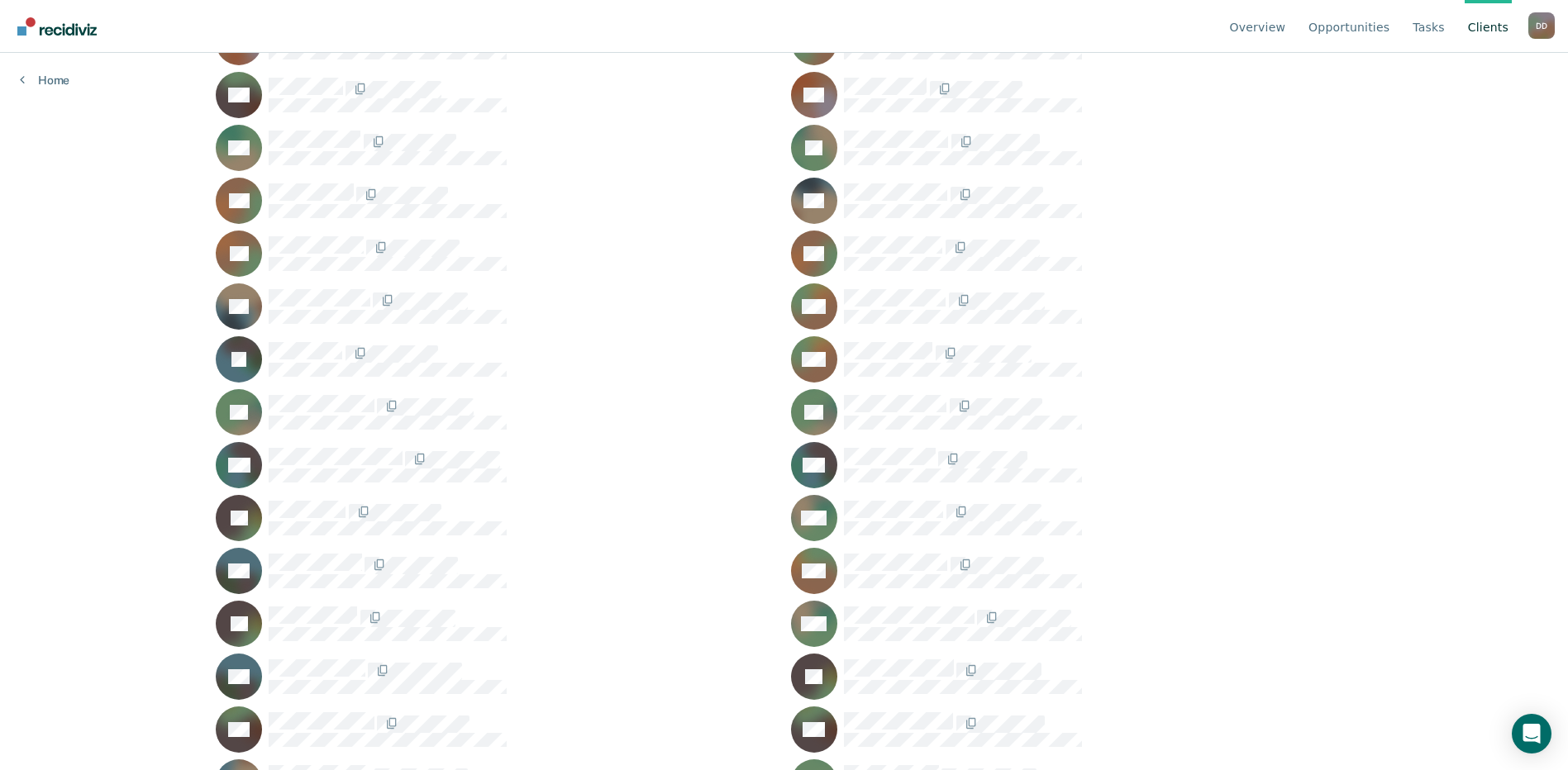
scroll to position [3718, 0]
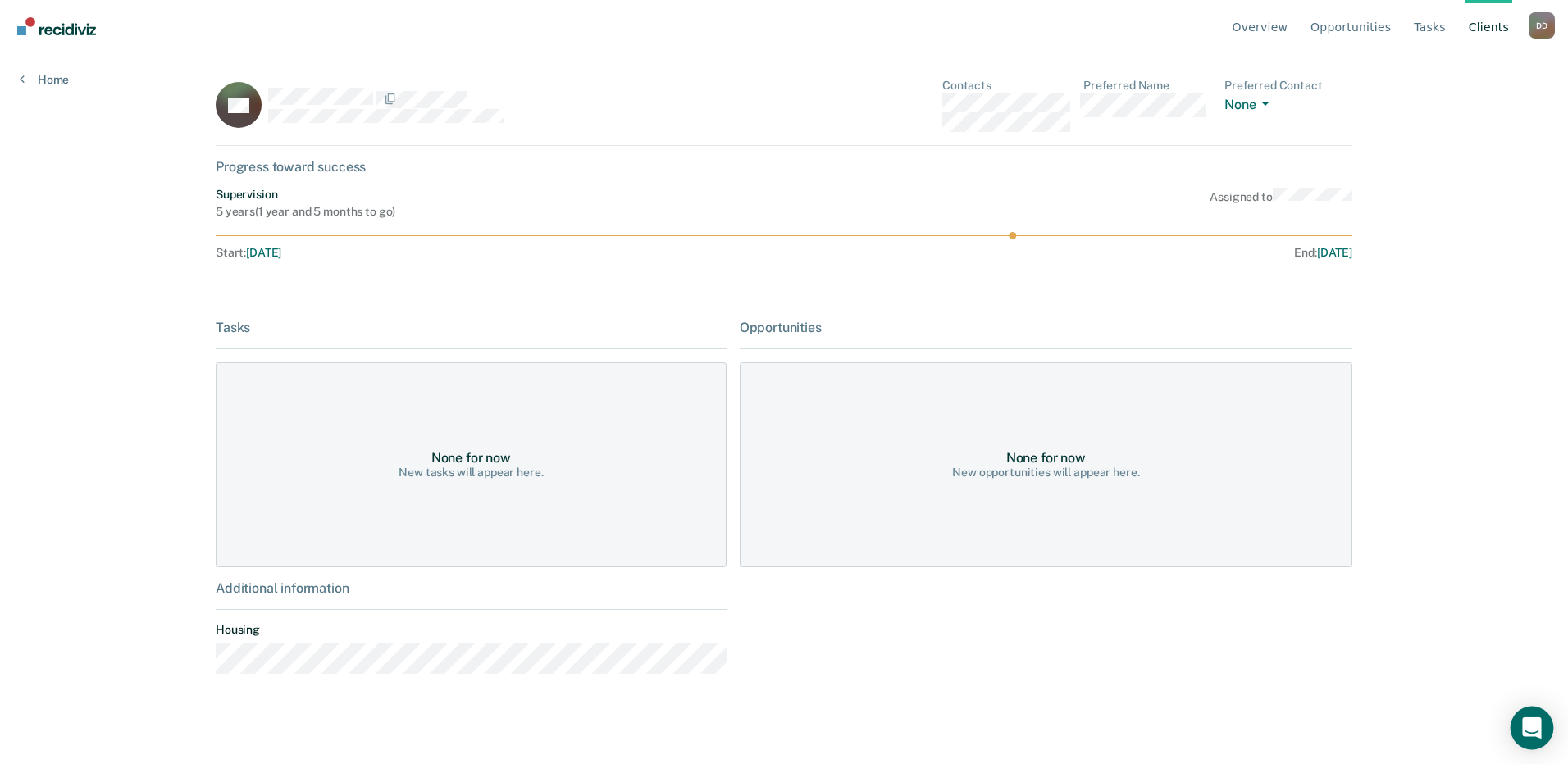
click at [1532, 722] on icon "Open Intercom Messenger" at bounding box center [1531, 728] width 19 height 22
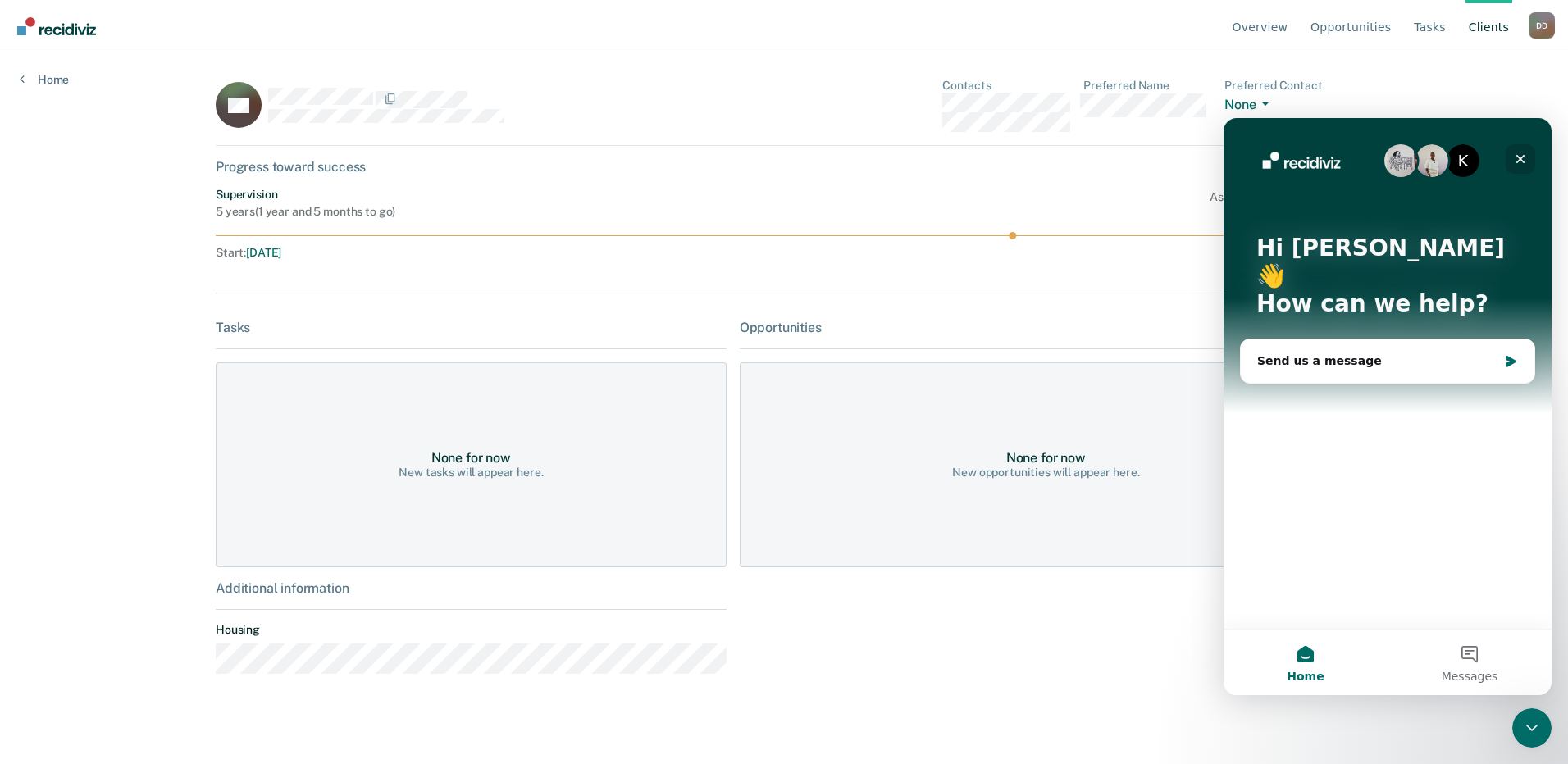
click at [1521, 154] on icon "Close" at bounding box center [1520, 159] width 13 height 13
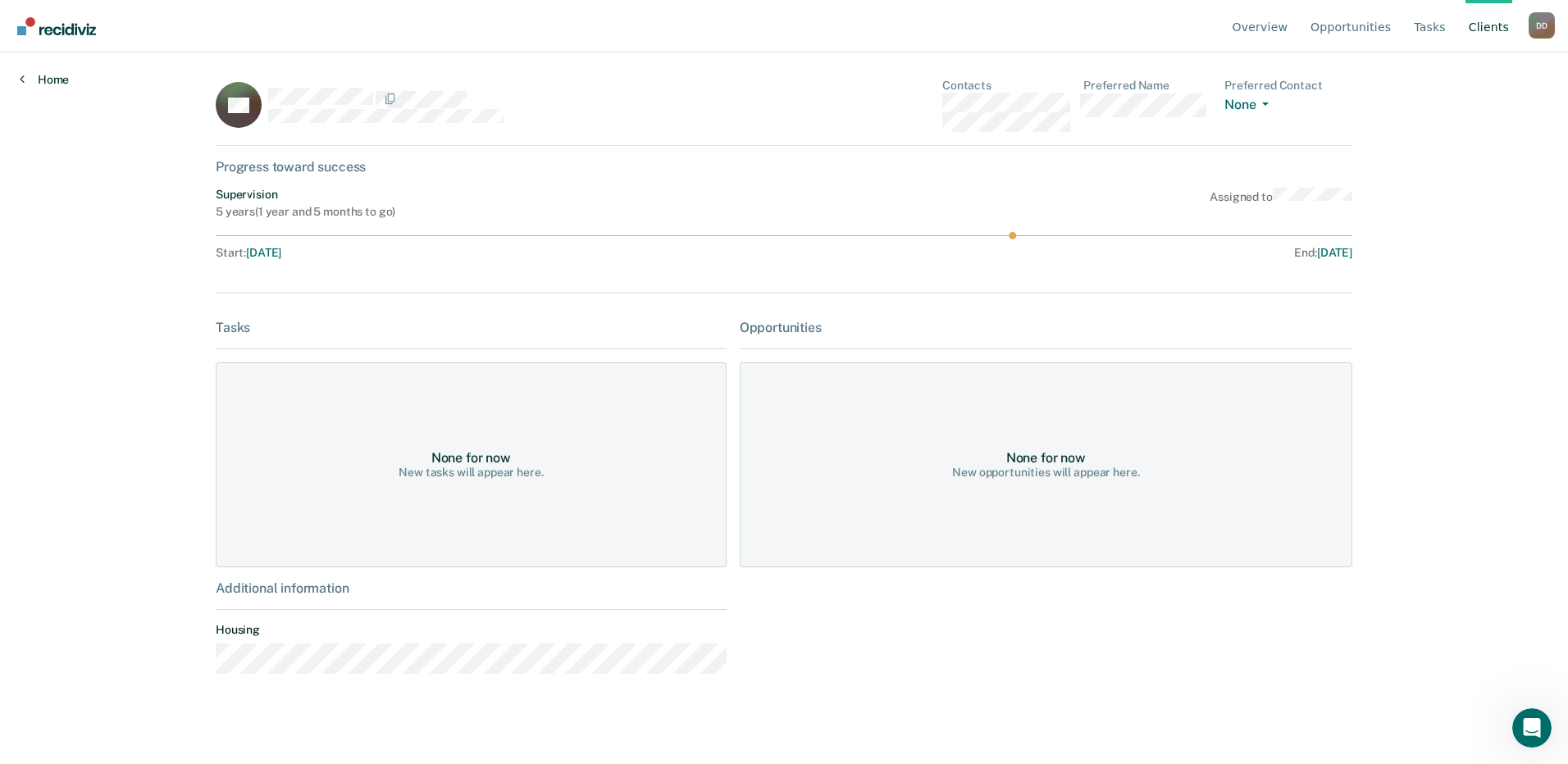
click at [63, 81] on link "Home" at bounding box center [44, 79] width 49 height 15
